Goal: Information Seeking & Learning: Learn about a topic

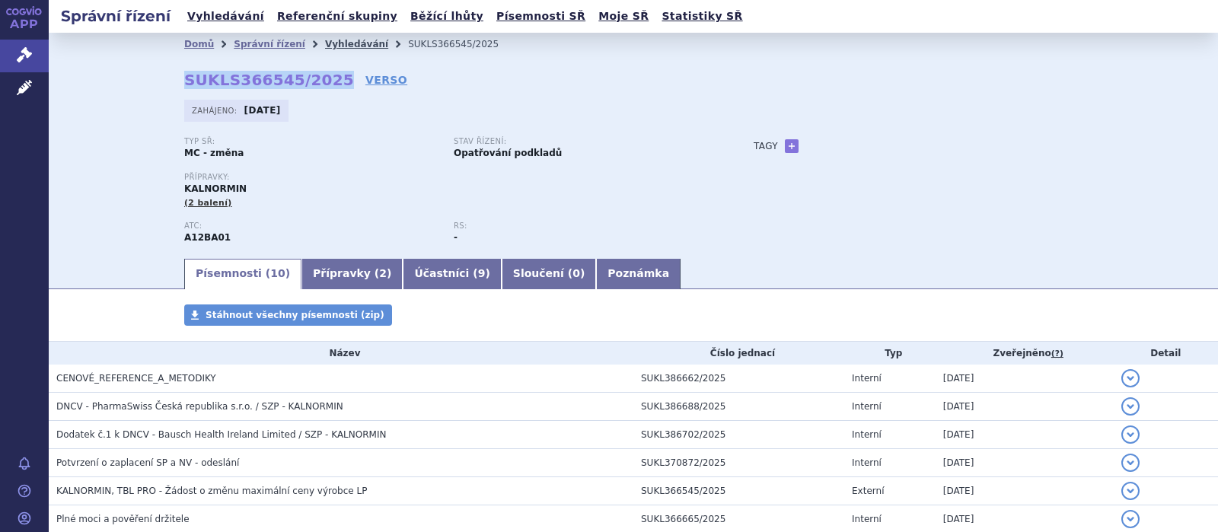
click at [336, 40] on link "Vyhledávání" at bounding box center [356, 44] width 63 height 11
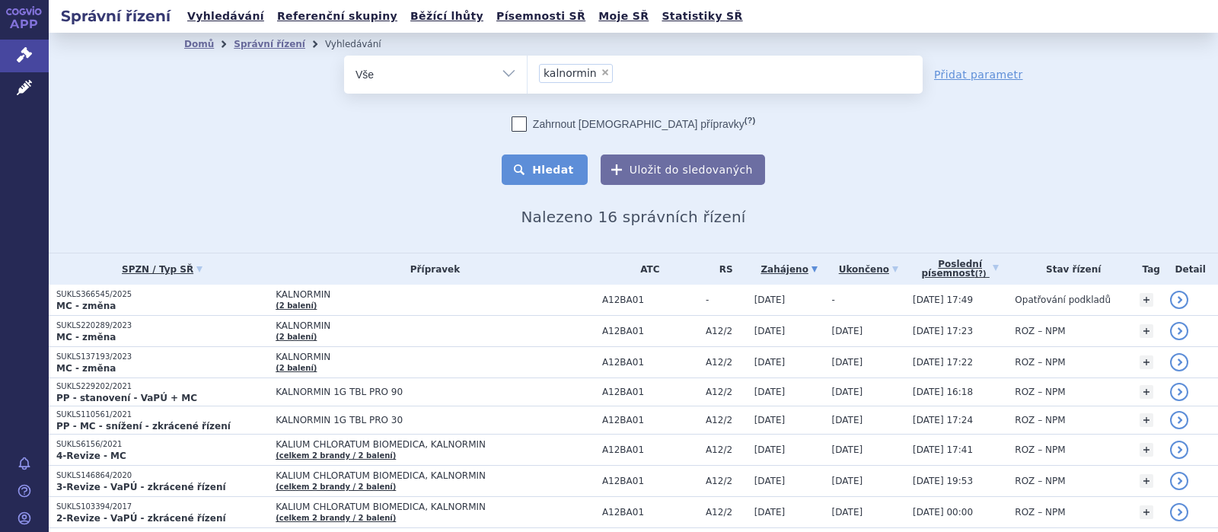
click at [562, 167] on button "Hledat" at bounding box center [545, 170] width 86 height 30
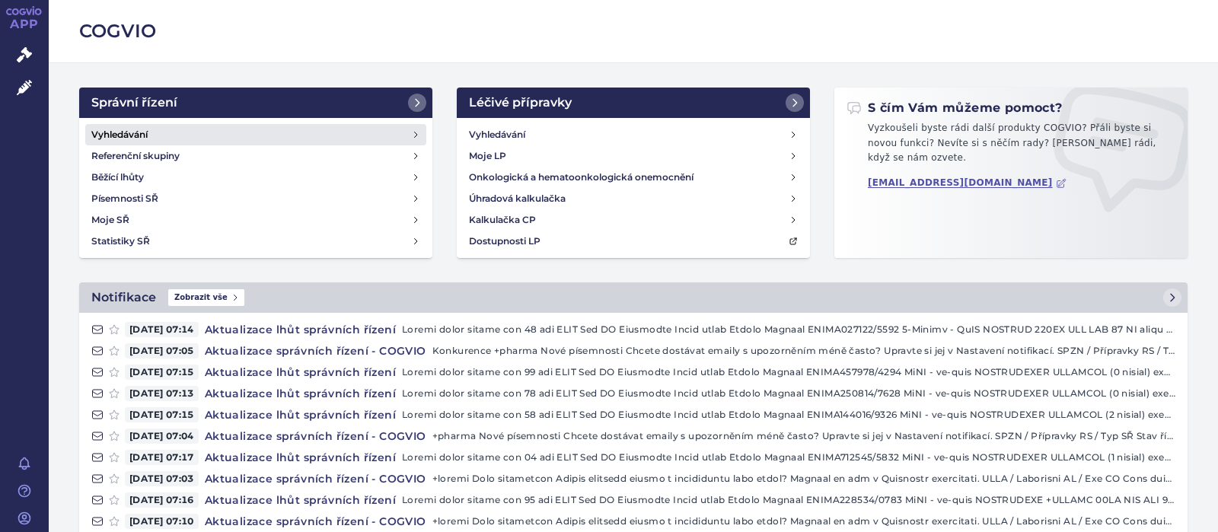
click at [128, 131] on h4 "Vyhledávání" at bounding box center [119, 134] width 56 height 15
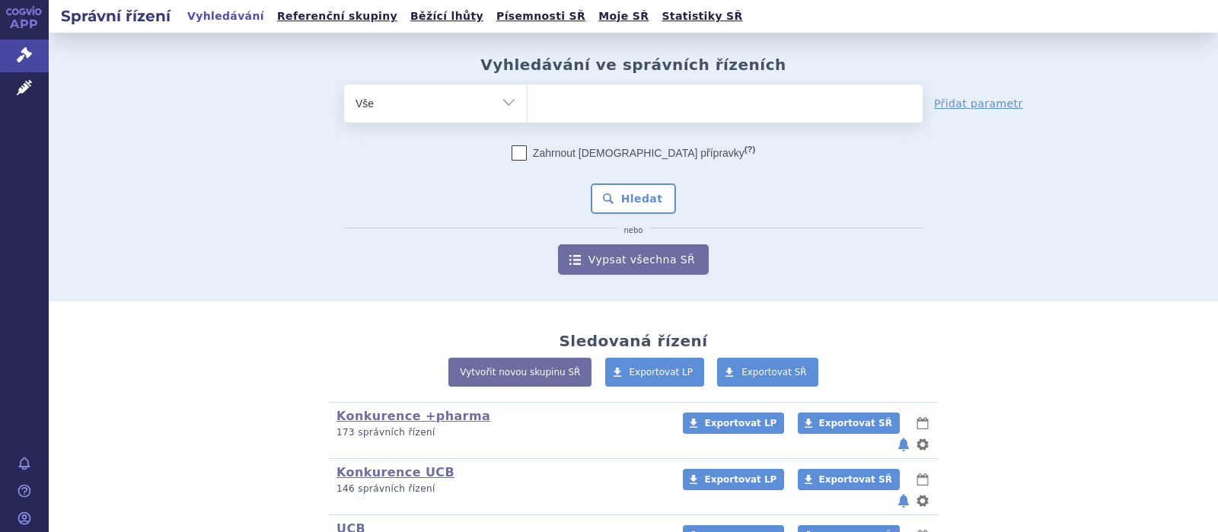
click at [547, 106] on input "search" at bounding box center [543, 101] width 8 height 19
type input "d"
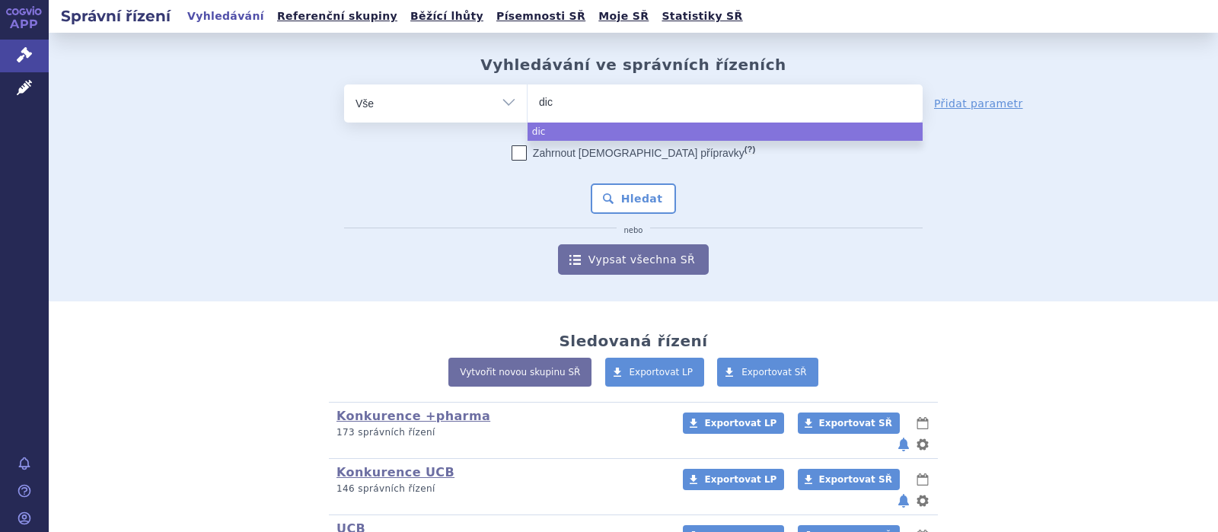
type input "dicl"
type input "diclfe"
type input "diclfena"
type input "diclfenac"
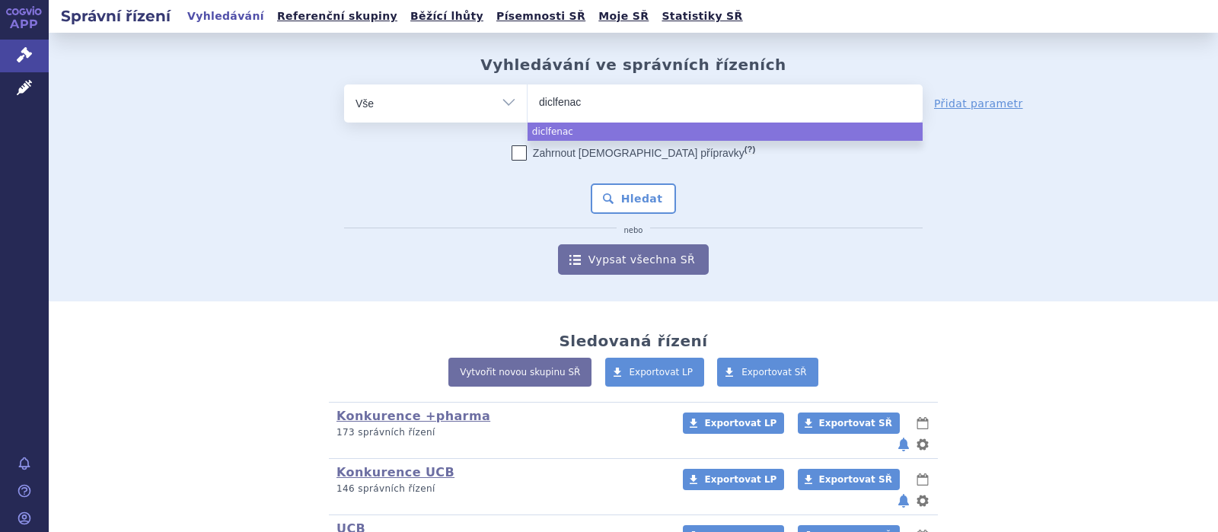
type input "diclfenac d"
type input "diclfenac duo"
select select "diclfenac duo"
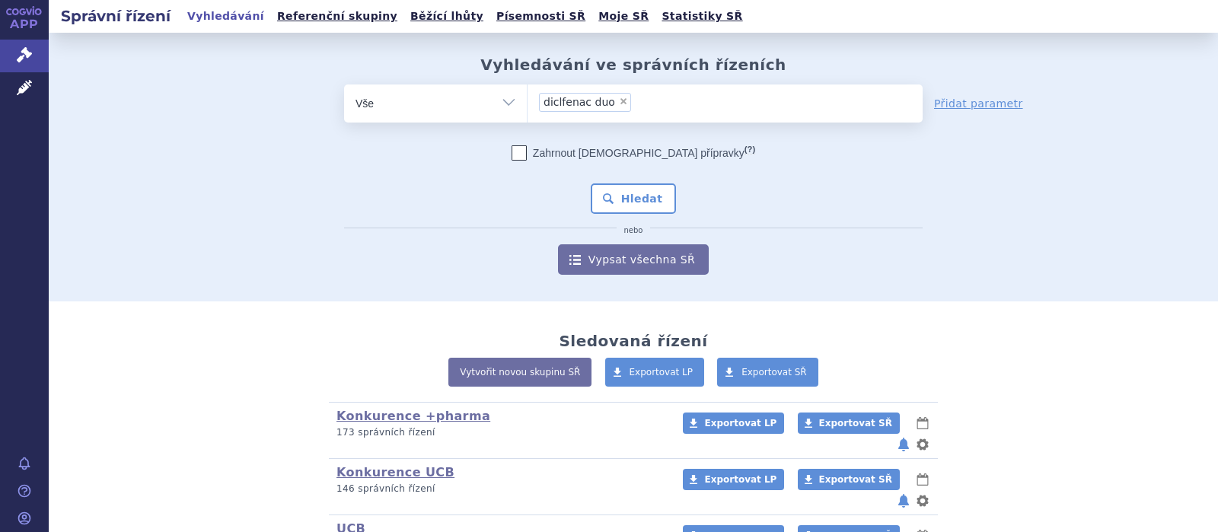
click at [619, 101] on span "×" at bounding box center [623, 101] width 9 height 9
click at [528, 101] on select "diclfenac duo" at bounding box center [527, 103] width 1 height 38
select select
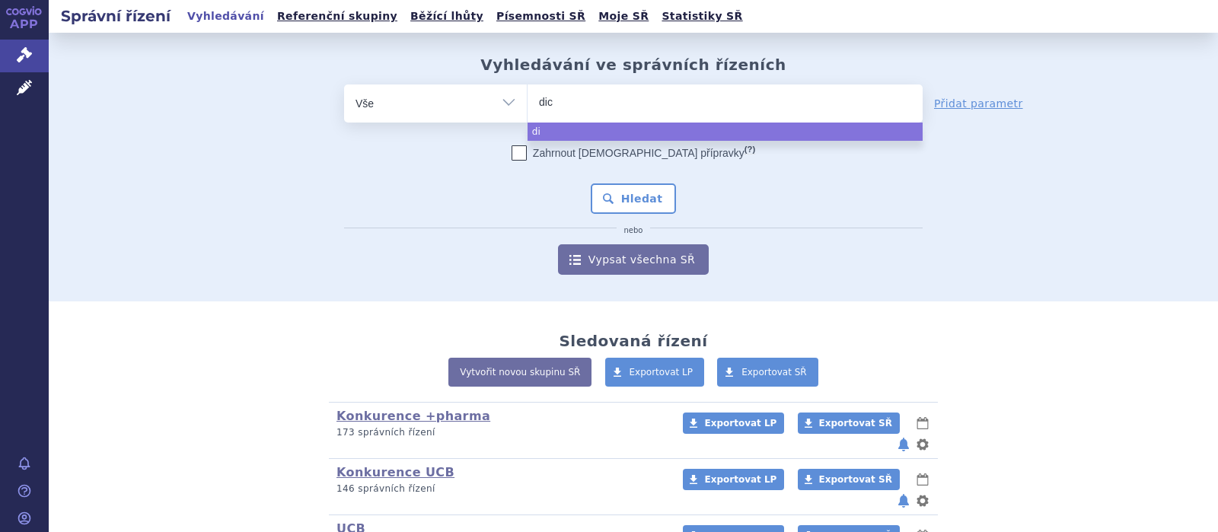
type input "dicl"
type input "diclo"
type input "diclofe"
type input "diclofena"
type input "[MEDICAL_DATA]"
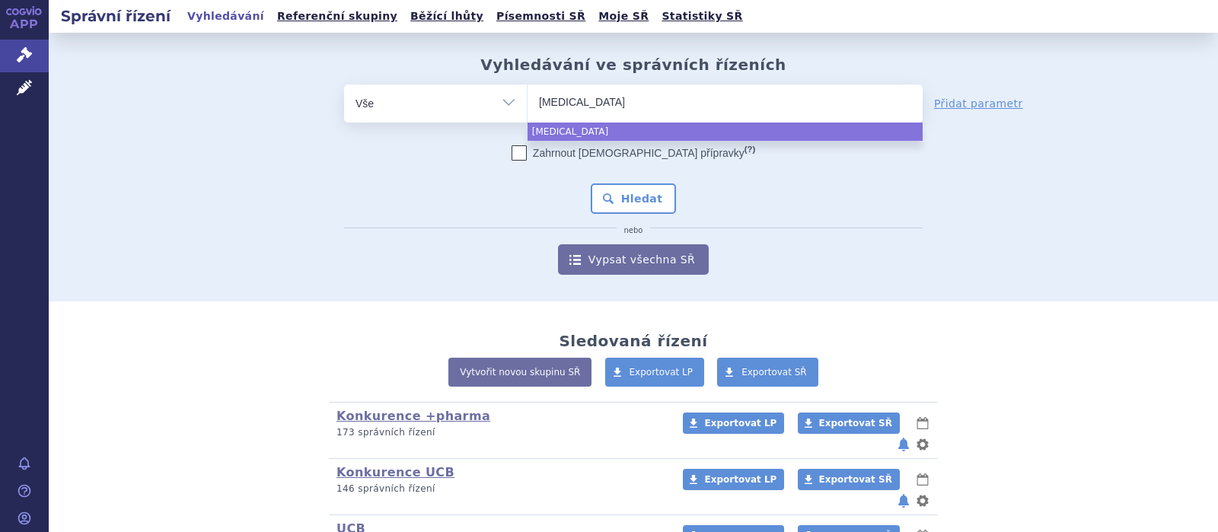
type input "diclofenac d"
type input "diclofenac du"
type input "diclofenac duo"
select select "diclofenac duo"
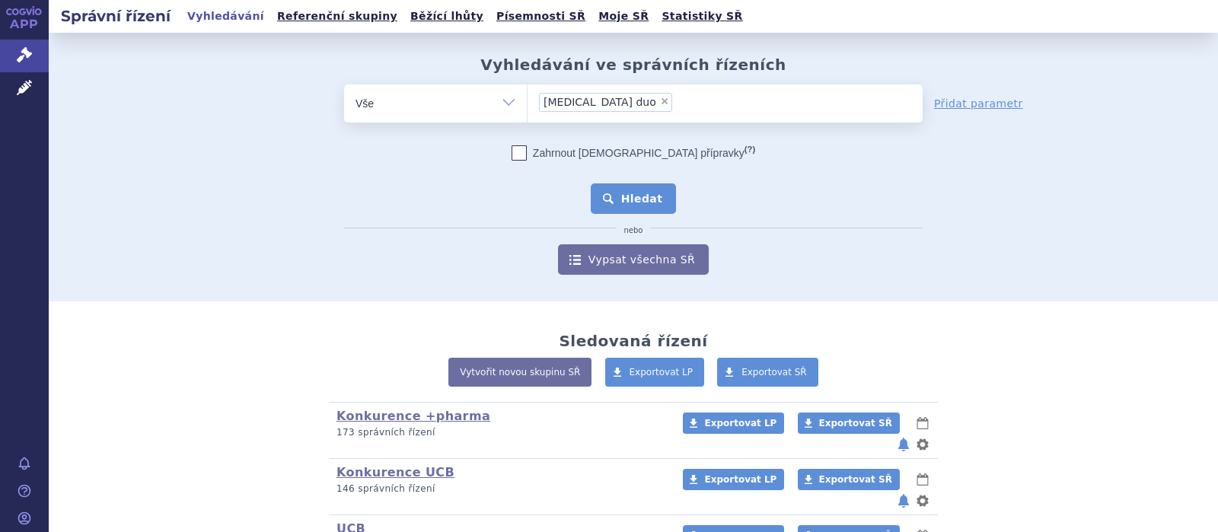
click at [634, 196] on button "Hledat" at bounding box center [634, 199] width 86 height 30
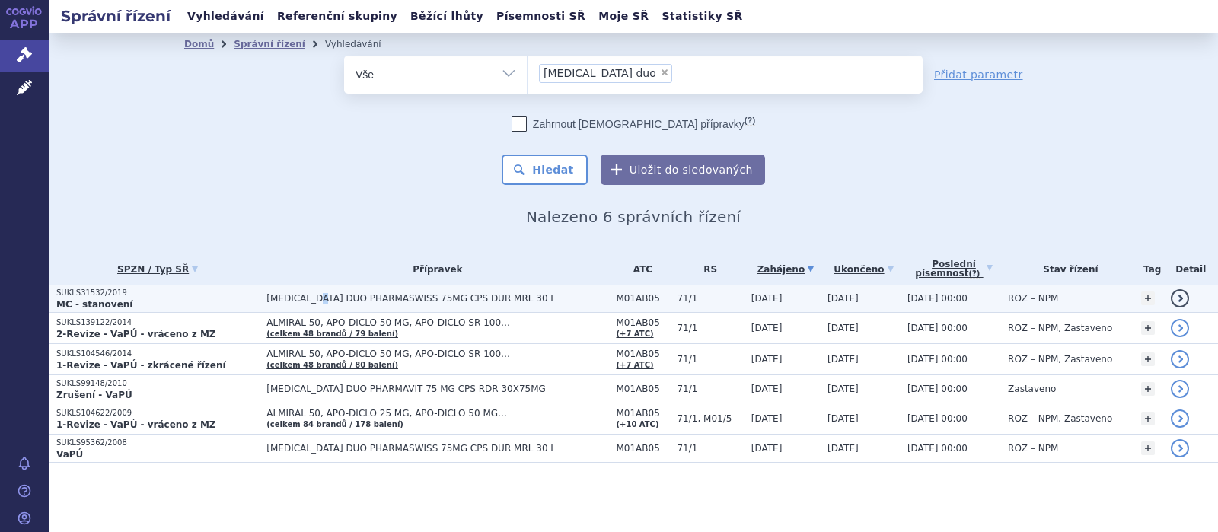
click at [312, 299] on span "DICLOFENAC DUO PHARMASWISS 75MG CPS DUR MRL 30 I" at bounding box center [438, 298] width 342 height 11
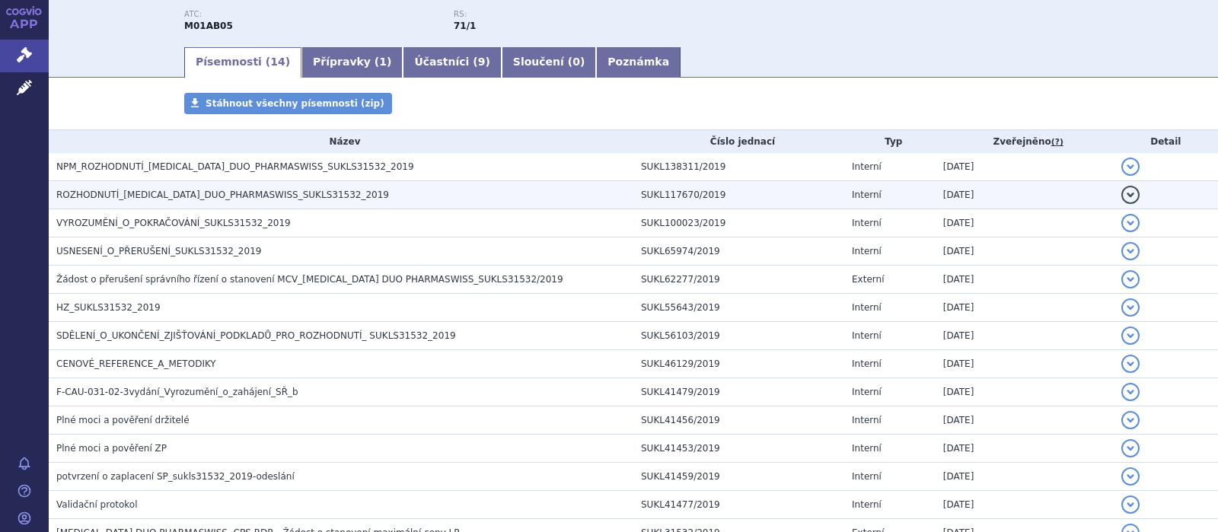
click at [173, 196] on span "ROZHODNUTÍ_DICLOFENAC_DUO_PHARMASWISS_SUKLS31532_2019" at bounding box center [222, 195] width 333 height 11
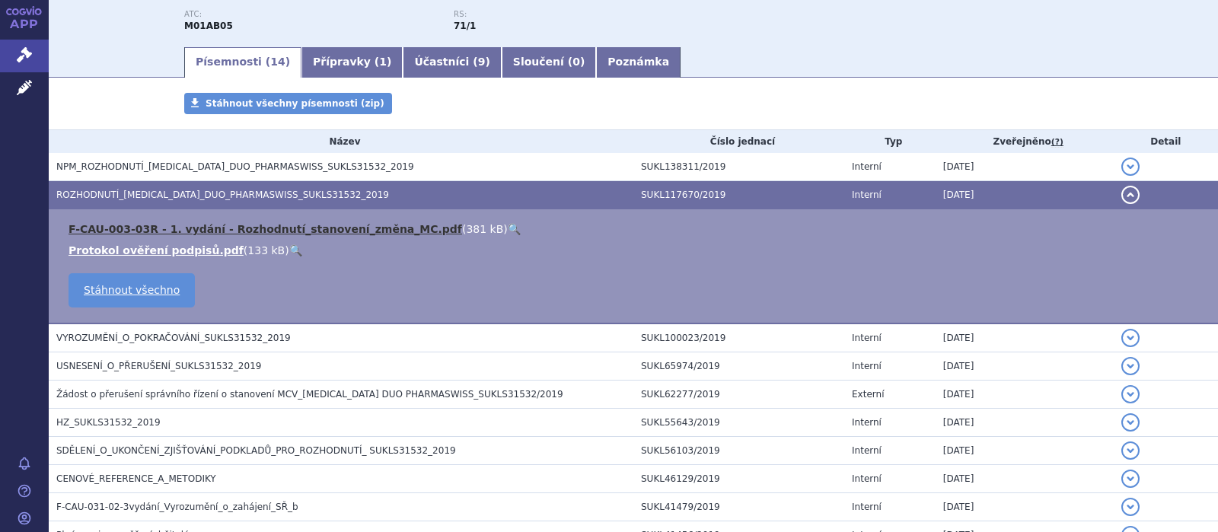
click at [174, 227] on link "F-CAU-003-03R - 1. vydání - Rozhodnutí_stanovení_změna_MC.pdf" at bounding box center [266, 229] width 394 height 12
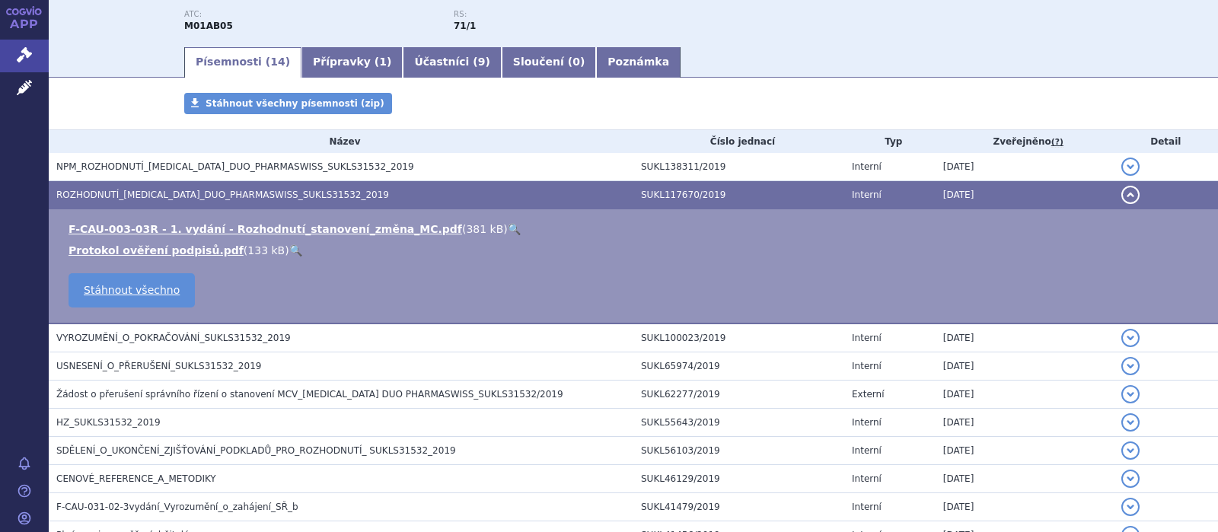
scroll to position [0, 0]
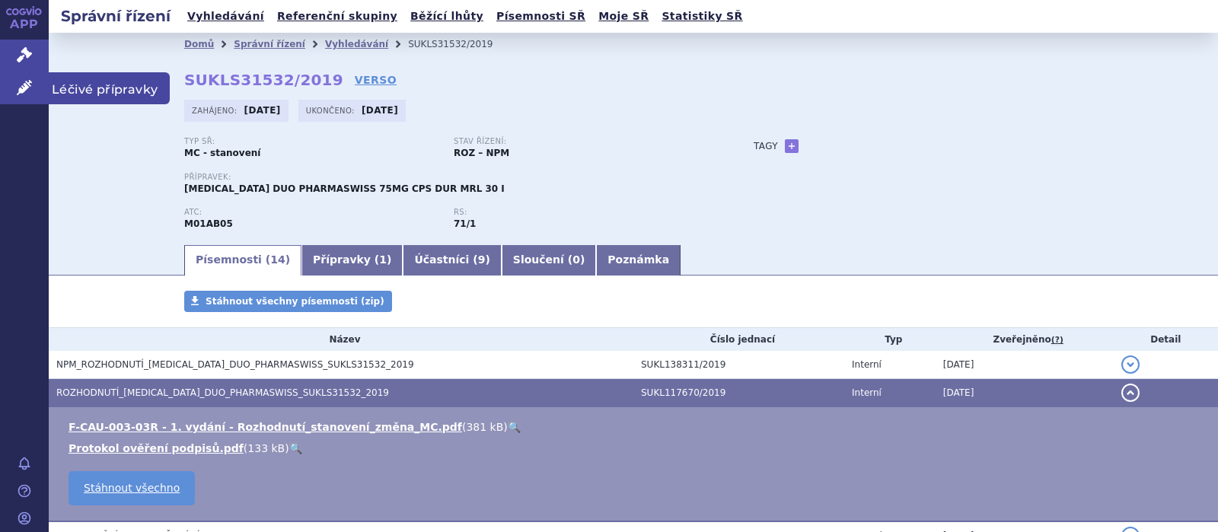
click at [24, 84] on icon at bounding box center [24, 87] width 15 height 15
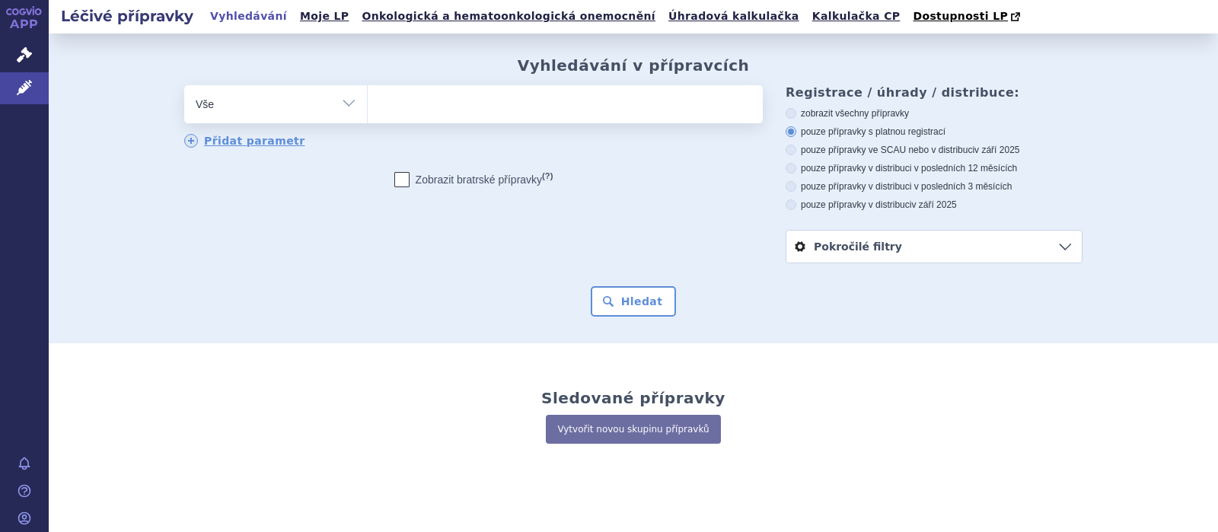
click at [425, 112] on ul at bounding box center [565, 101] width 395 height 32
click at [368, 112] on select at bounding box center [367, 104] width 1 height 38
type input "d"
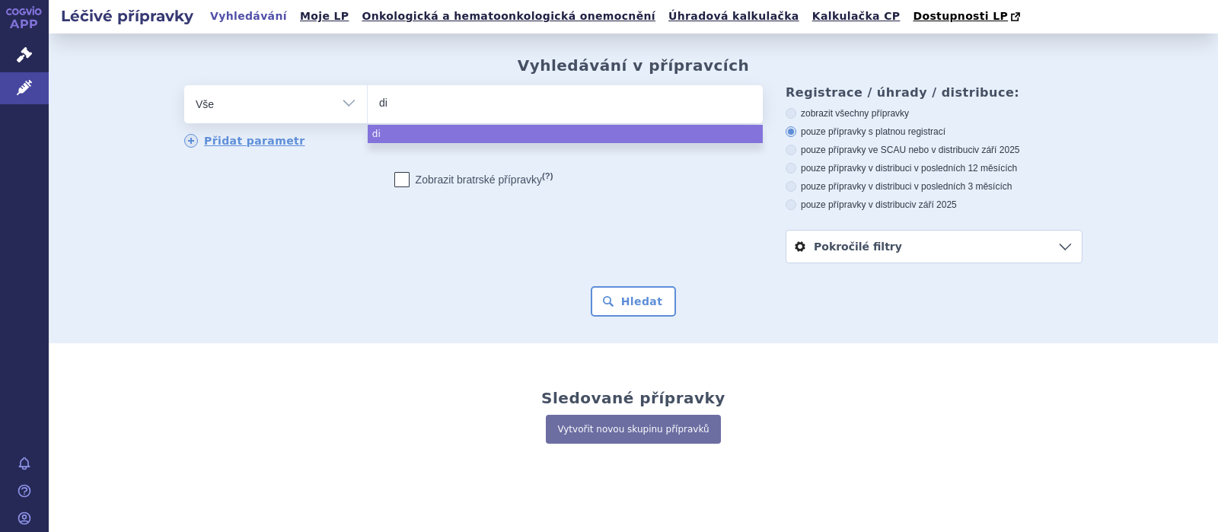
type input "dil"
type input "dilofe"
type input "dilofena"
type input "dilofenac"
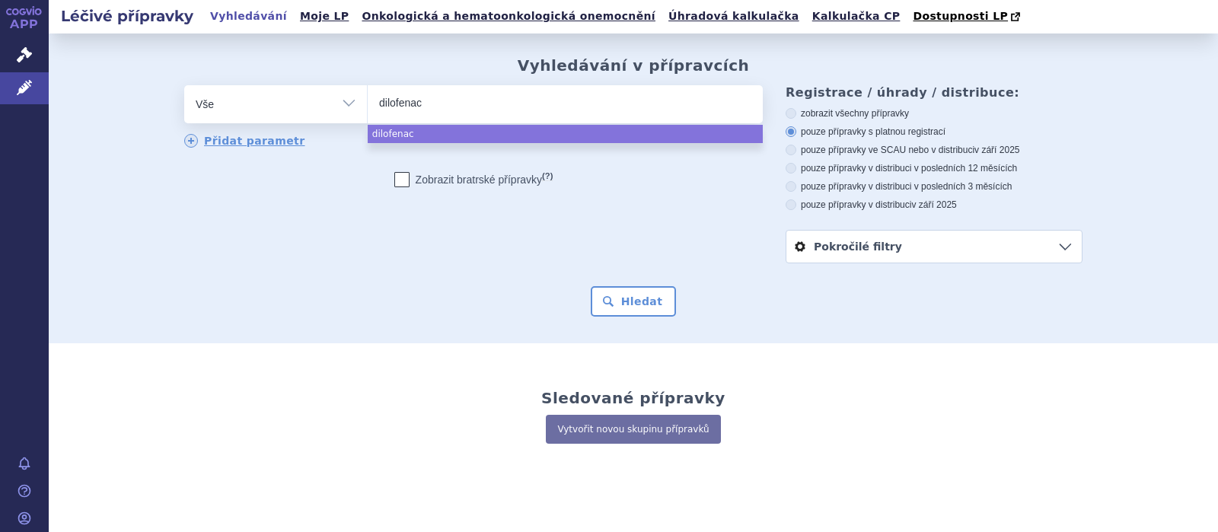
type input "dilofenac d"
type input "dilofenac duo"
select select "dilofenac duo"
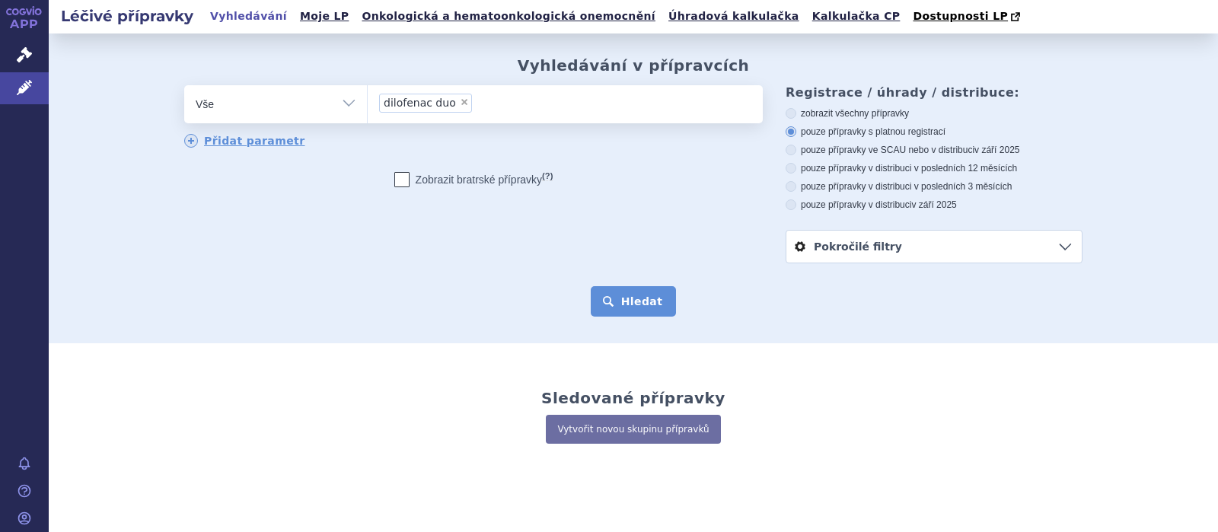
click at [638, 303] on button "Hledat" at bounding box center [634, 301] width 86 height 30
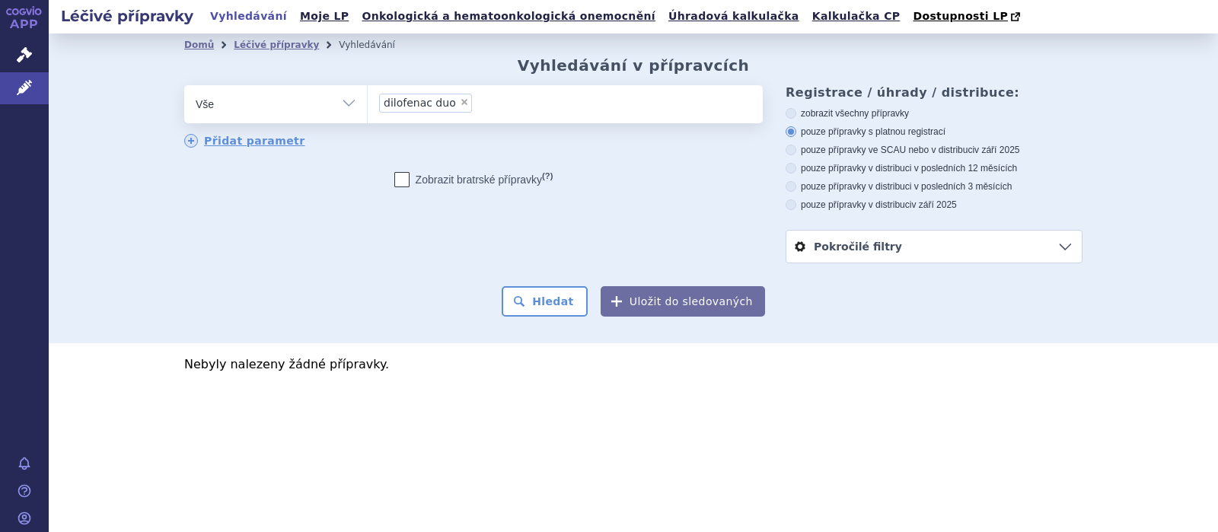
click at [460, 102] on span "×" at bounding box center [464, 101] width 9 height 9
click at [368, 102] on select "dilofenac duo" at bounding box center [367, 104] width 1 height 38
select select
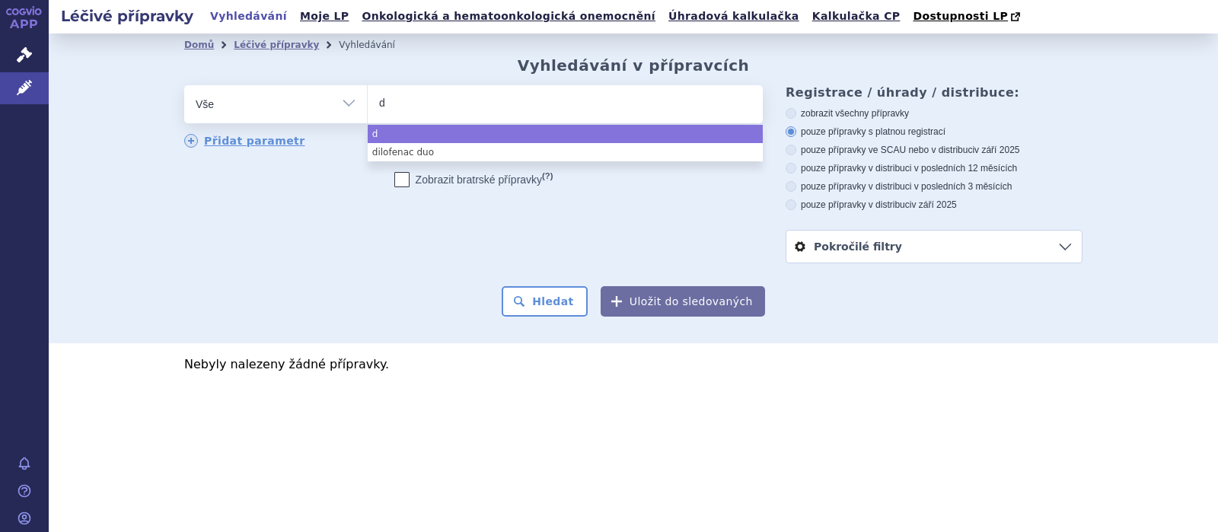
type input "di"
type input "dicl"
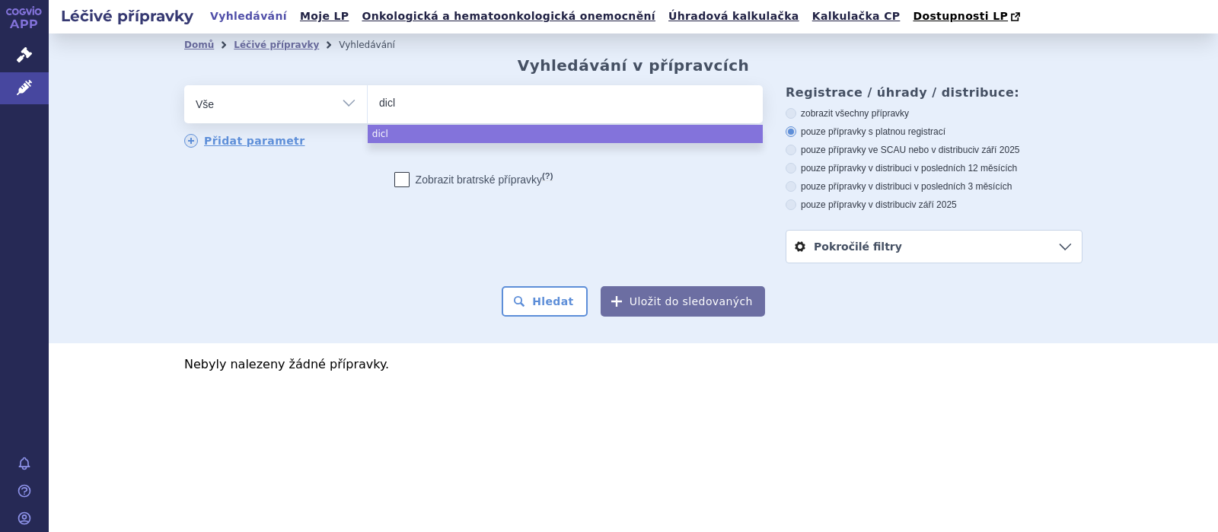
type input "diclo"
type input "diclof"
type input "diclofen"
type input "diclofena"
type input "[MEDICAL_DATA]"
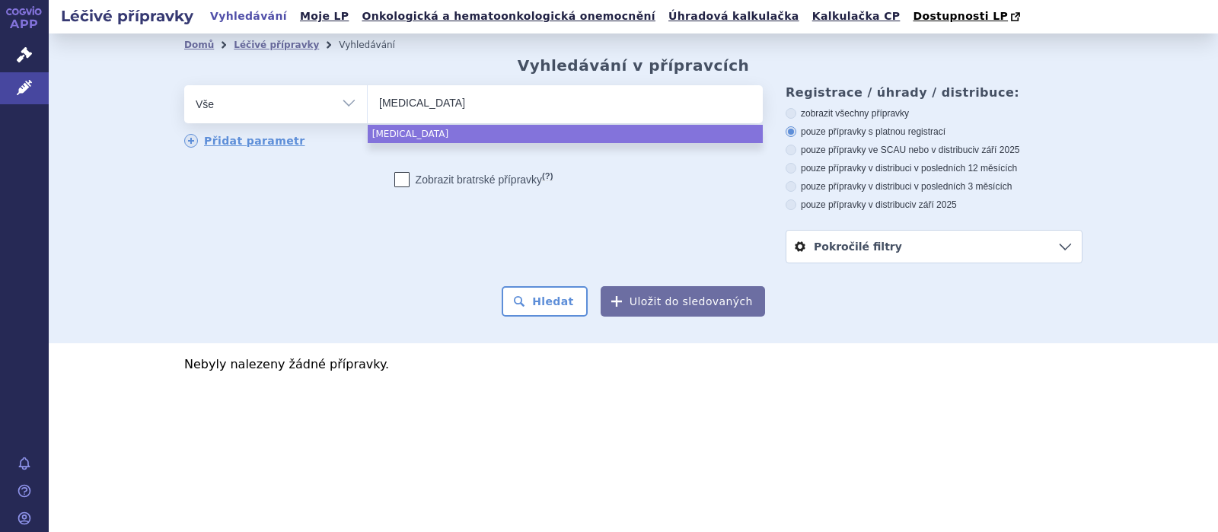
select select "[MEDICAL_DATA]"
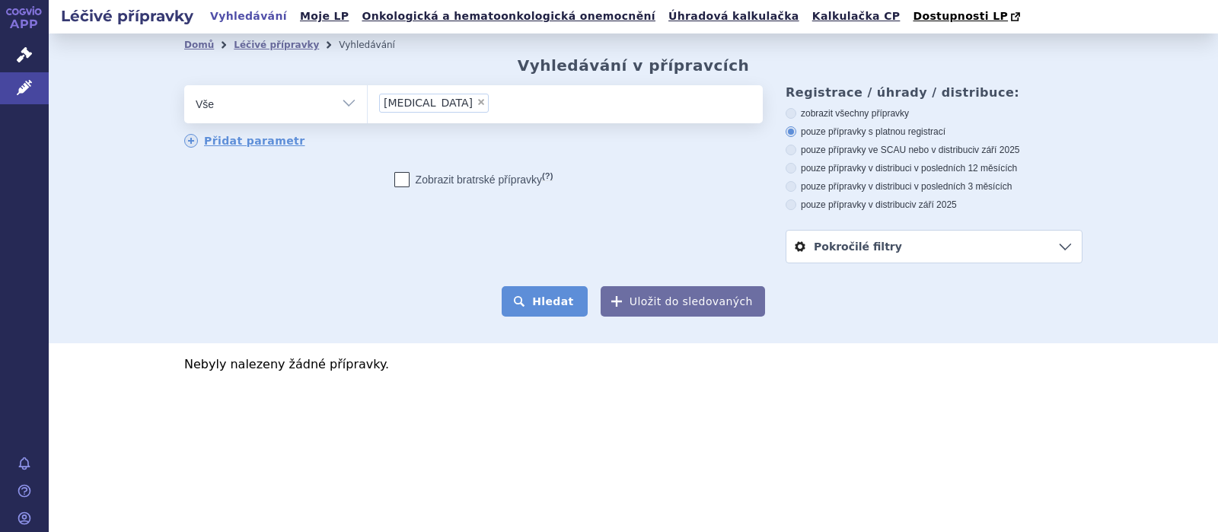
click at [540, 308] on button "Hledat" at bounding box center [545, 301] width 86 height 30
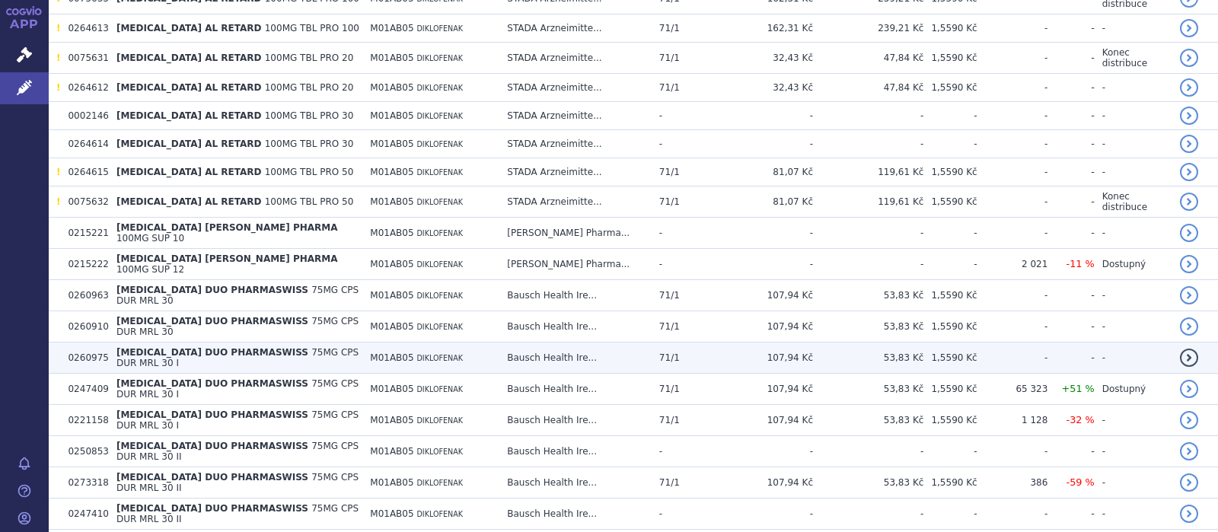
scroll to position [891, 0]
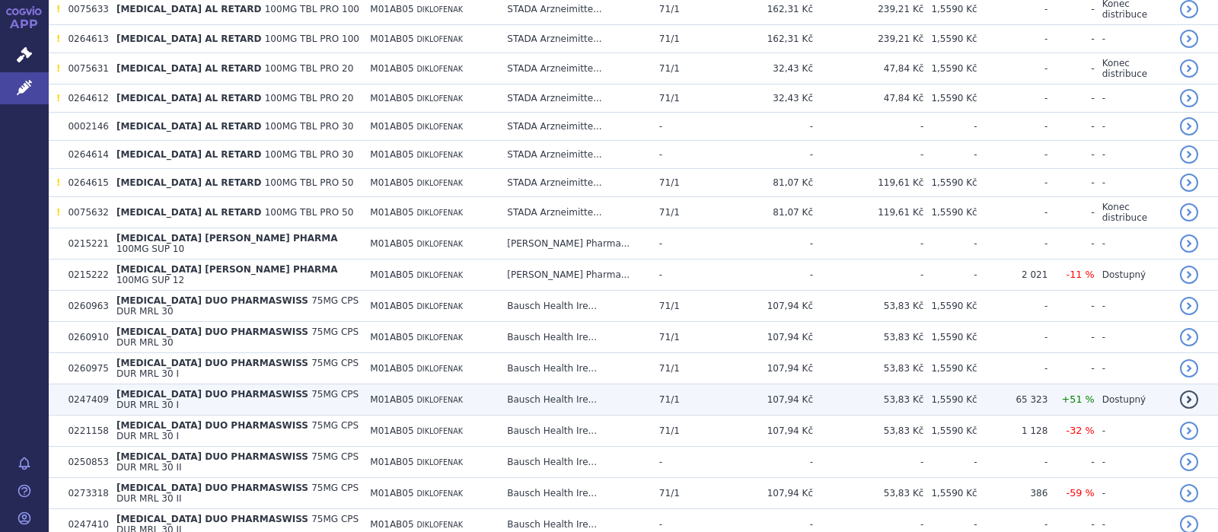
click at [308, 389] on span "75MG CPS DUR MRL 30 I" at bounding box center [237, 399] width 242 height 21
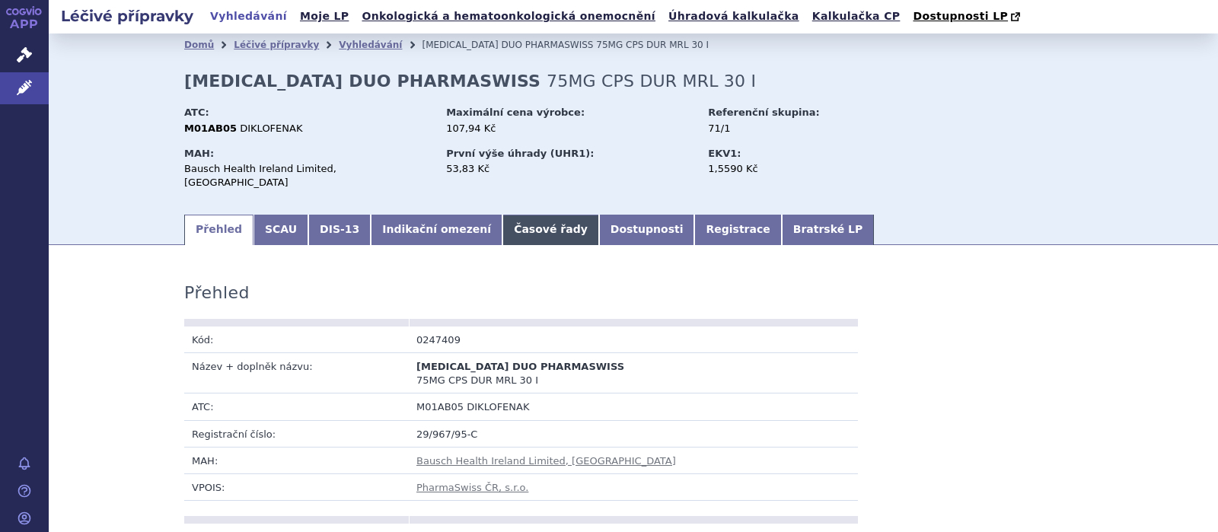
click at [503, 215] on link "Časové řady" at bounding box center [551, 230] width 97 height 30
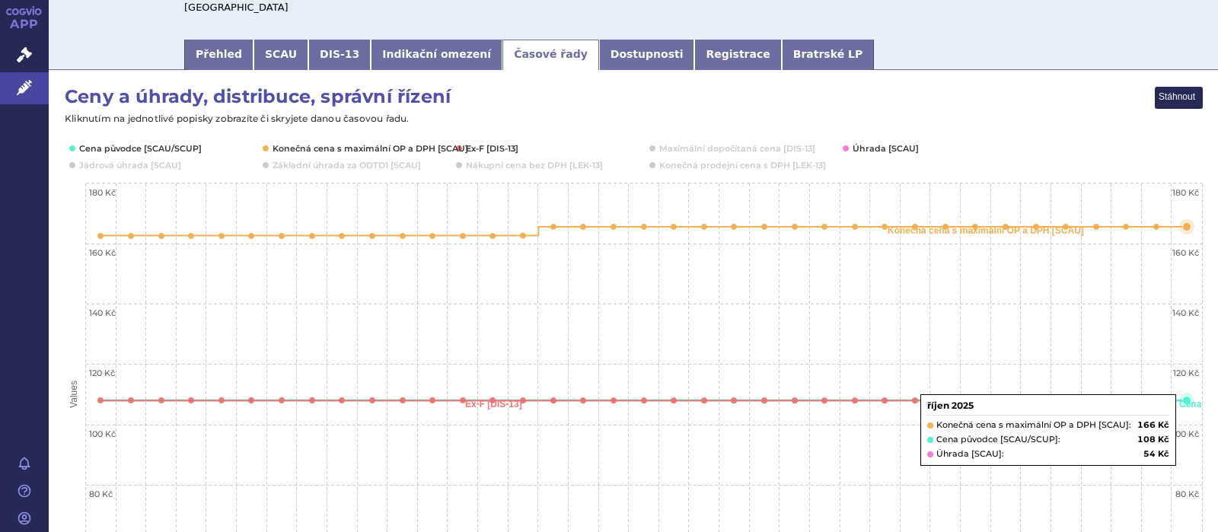
scroll to position [205, 0]
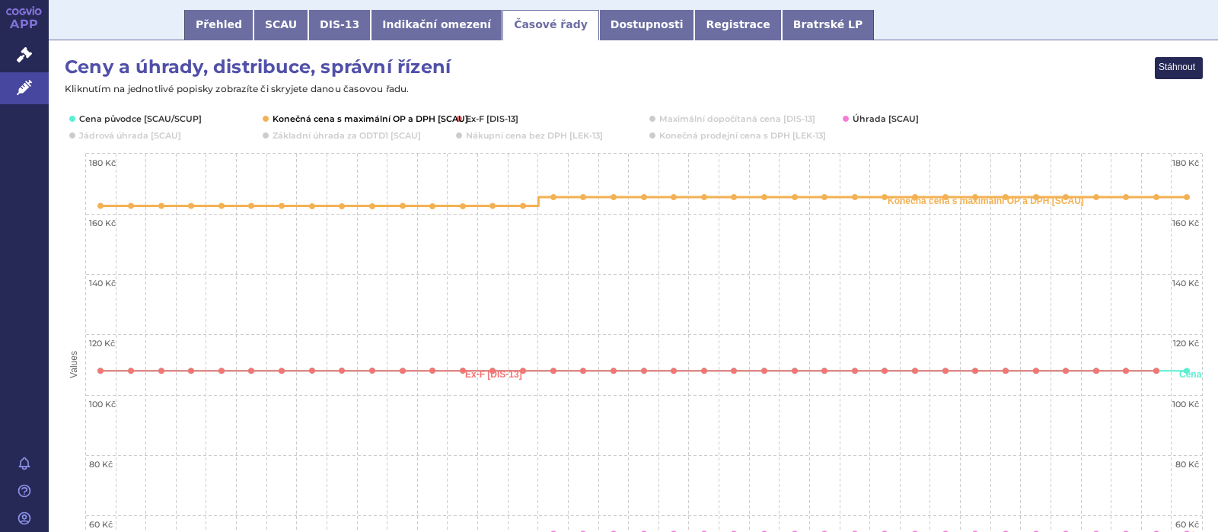
click at [265, 116] on icon "Interactive chart" at bounding box center [266, 119] width 6 height 6
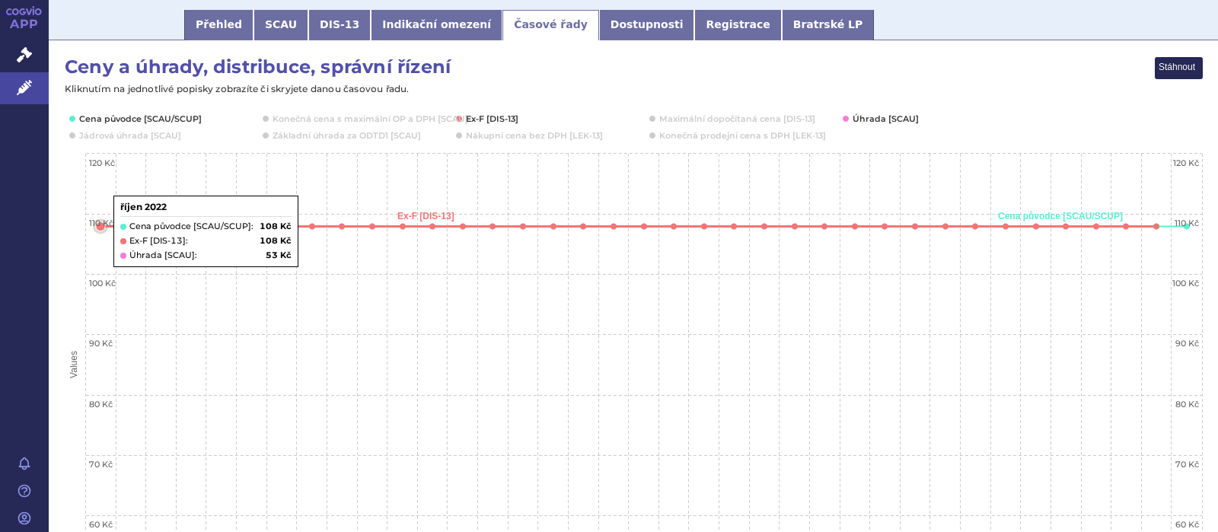
click at [99, 218] on text "110 Kč" at bounding box center [101, 223] width 24 height 11
click at [103, 218] on text "110 Kč" at bounding box center [101, 223] width 24 height 11
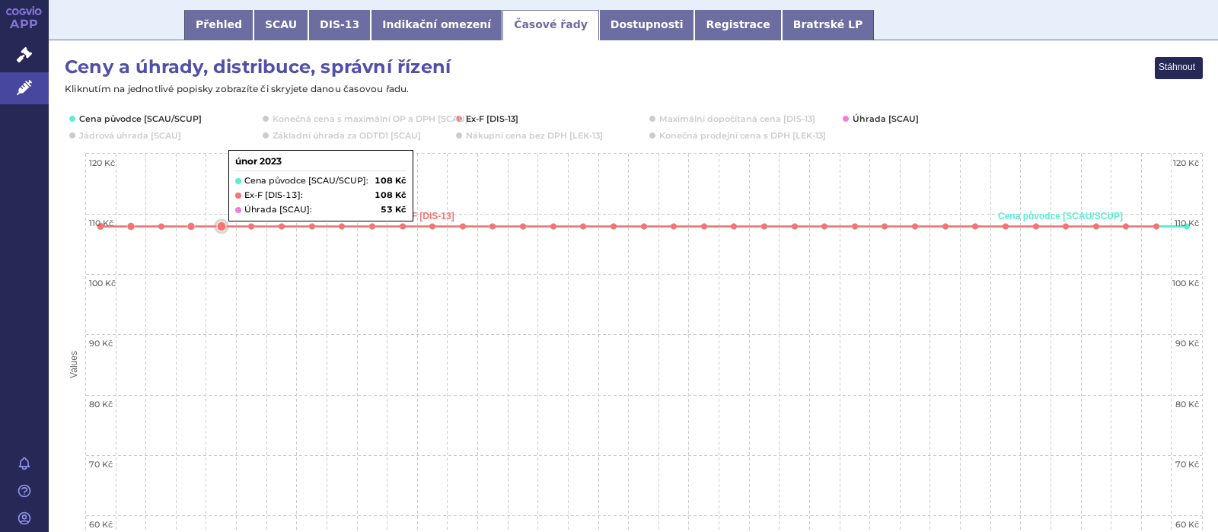
scroll to position [0, 0]
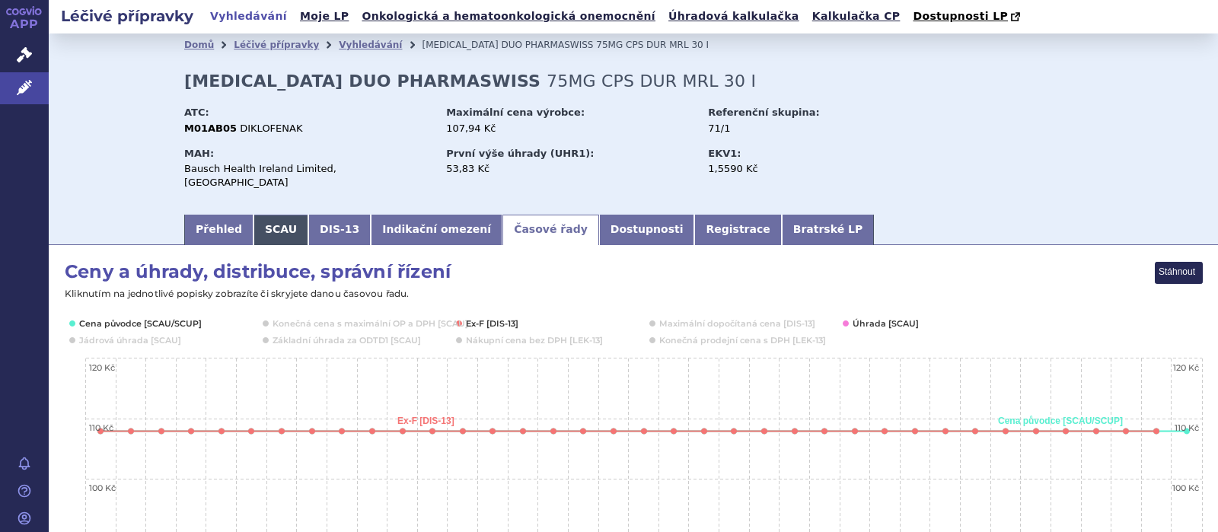
click at [270, 215] on link "SCAU" at bounding box center [281, 230] width 55 height 30
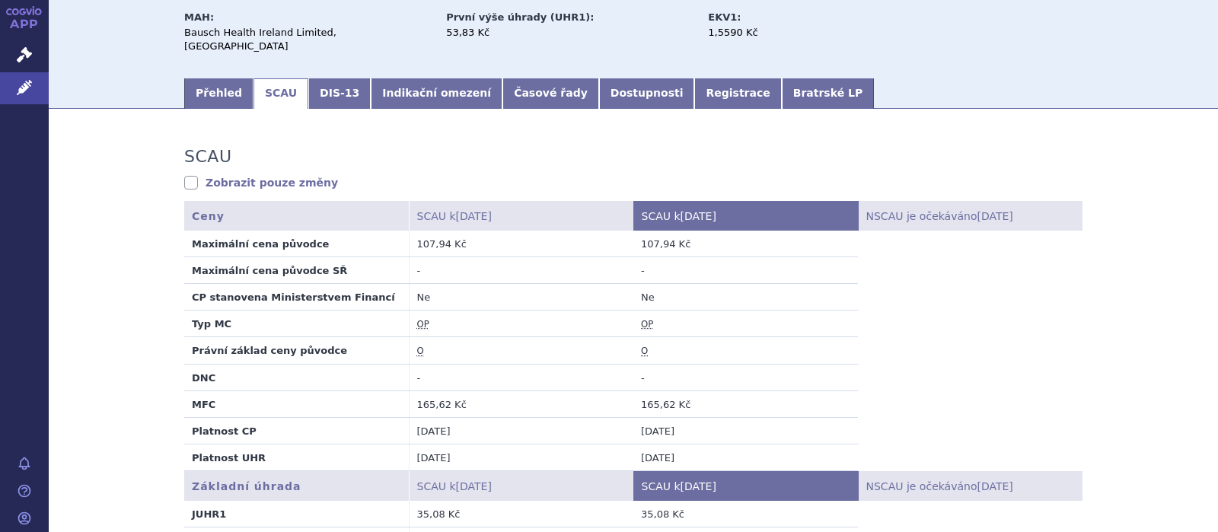
scroll to position [198, 0]
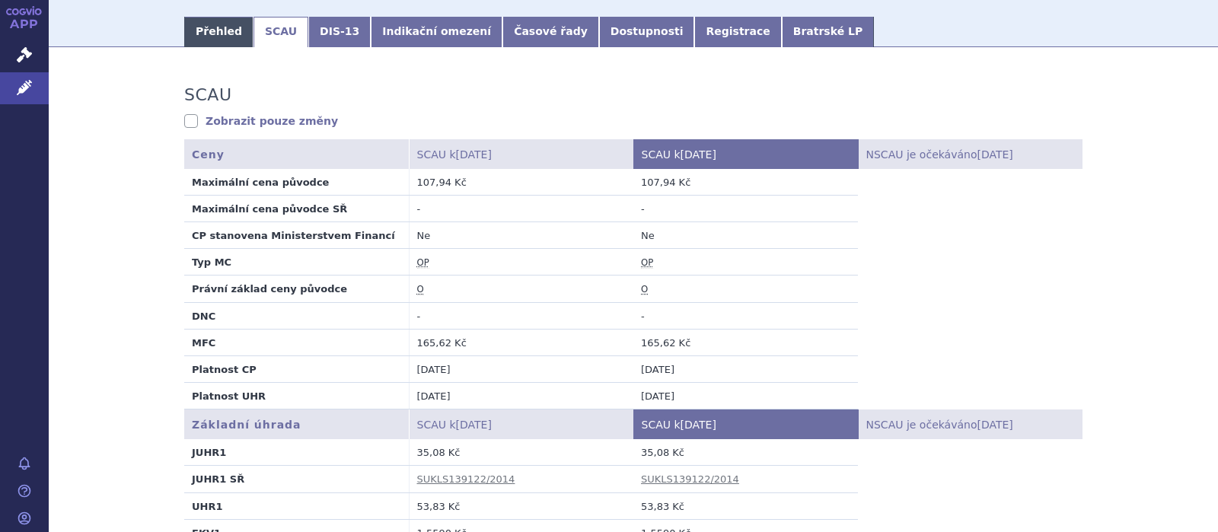
click at [231, 17] on link "Přehled" at bounding box center [218, 32] width 69 height 30
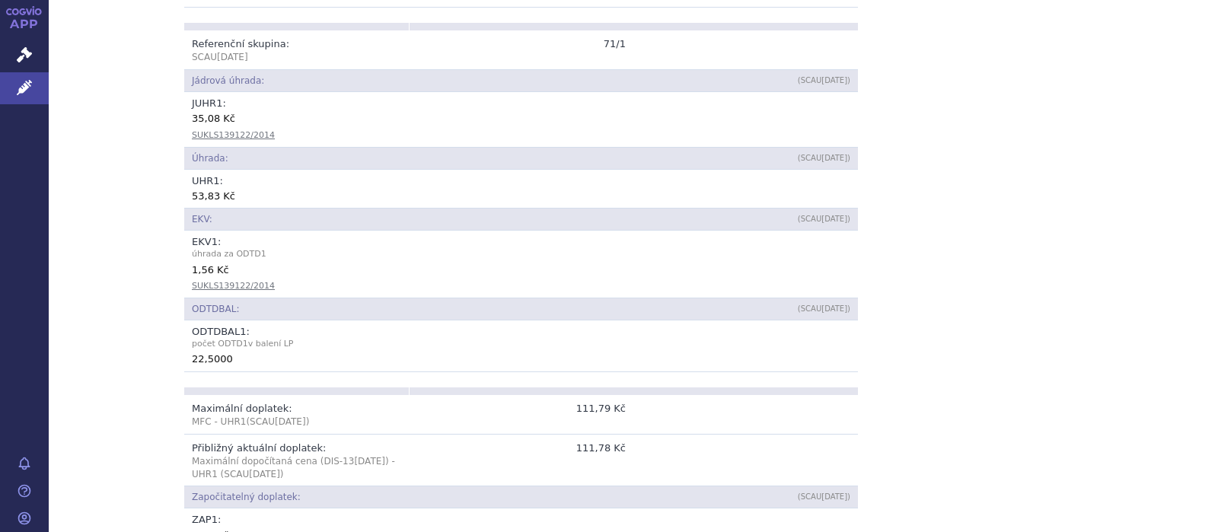
scroll to position [693, 0]
